Goal: Task Accomplishment & Management: Use online tool/utility

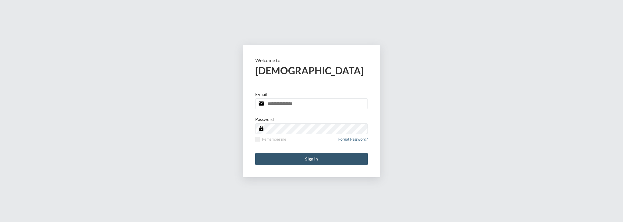
type input "**********"
click at [328, 158] on button "Sign in" at bounding box center [311, 159] width 113 height 12
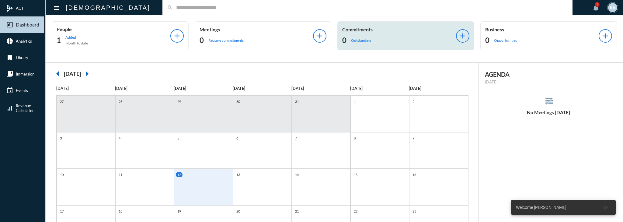
click at [407, 33] on div "Commitments 0 Outstanding" at bounding box center [399, 35] width 114 height 19
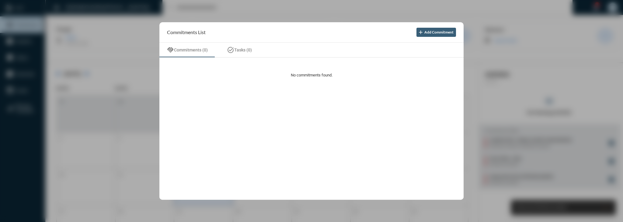
click at [416, 8] on div at bounding box center [311, 111] width 623 height 222
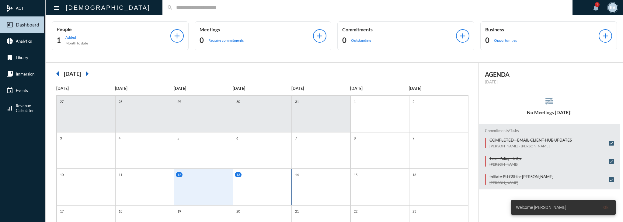
click at [258, 175] on div "13" at bounding box center [263, 174] width 57 height 5
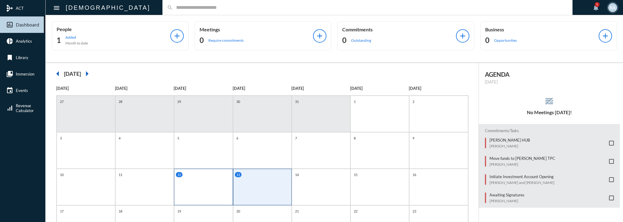
click at [216, 185] on div "12" at bounding box center [203, 186] width 59 height 36
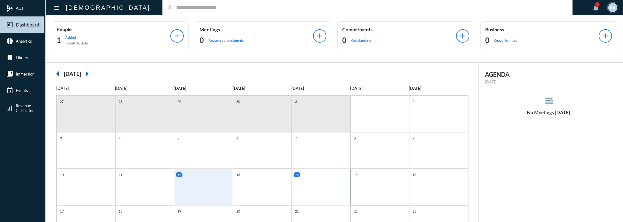
click at [300, 184] on div "14" at bounding box center [321, 186] width 59 height 36
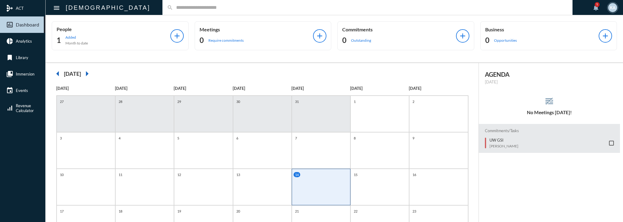
click at [432, 89] on p "[DATE]" at bounding box center [438, 88] width 59 height 5
drag, startPoint x: 432, startPoint y: 89, endPoint x: 438, endPoint y: 82, distance: 8.0
click at [332, 68] on div "arrow_left [DATE] arrow_right" at bounding box center [262, 74] width 421 height 12
